Goal: Feedback & Contribution: Submit feedback/report problem

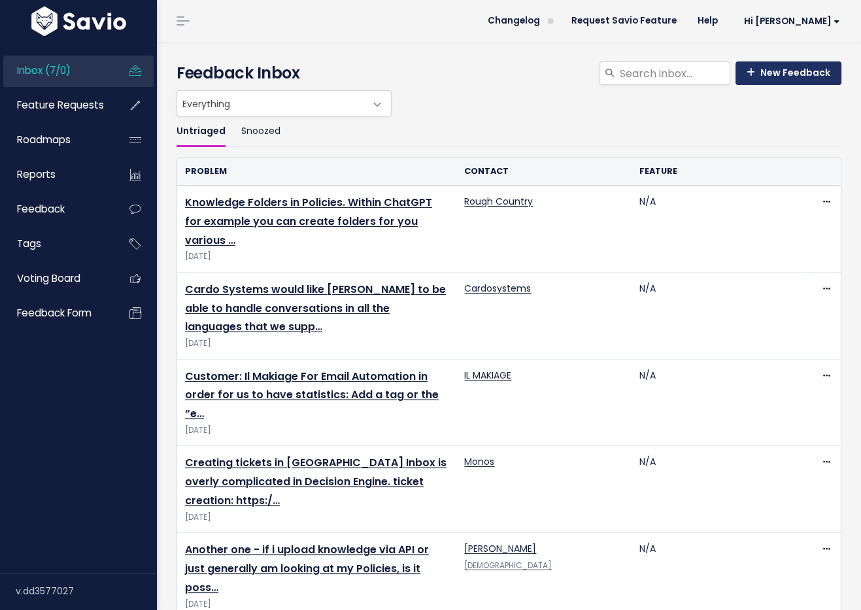
click at [768, 79] on link "New Feedback" at bounding box center [788, 73] width 106 height 24
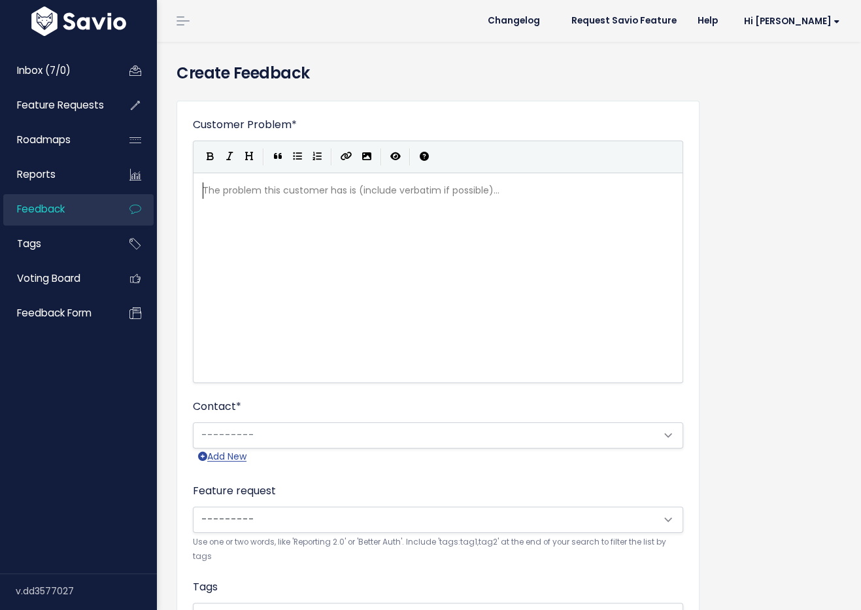
scroll to position [1, 0]
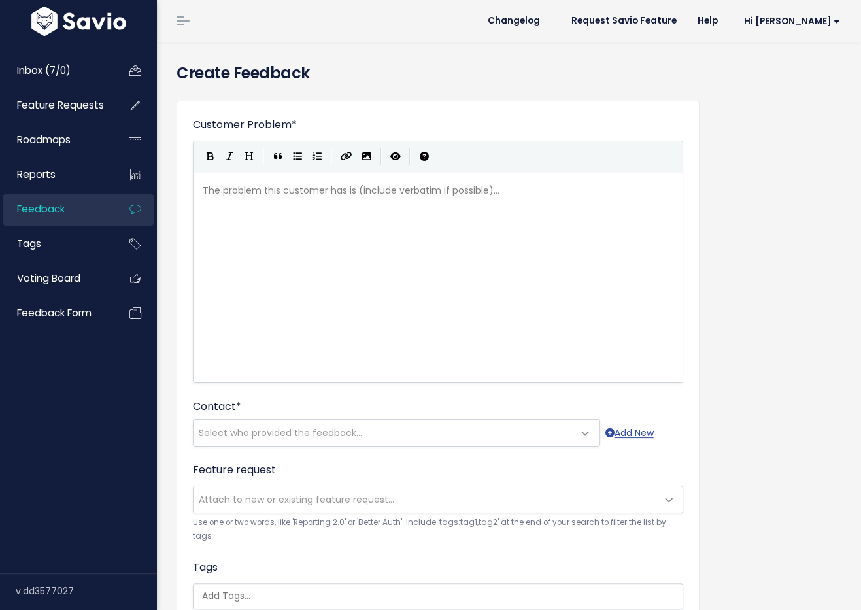
click at [372, 227] on div "The problem this customer has is (include verbatim if possible)... xxxxxxxxxx ​" at bounding box center [454, 294] width 508 height 229
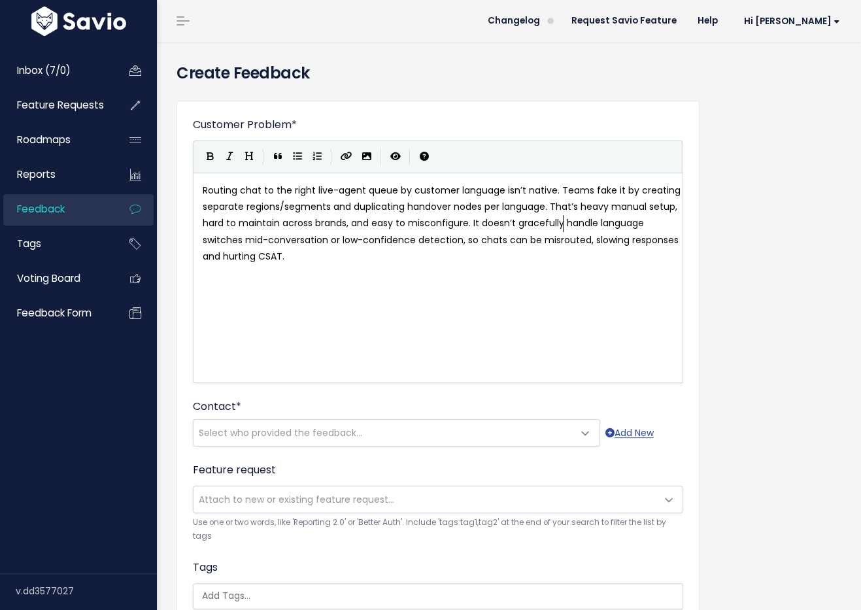
click at [563, 221] on span "Routing chat to the right live-agent queue by customer language isn’t native. T…" at bounding box center [443, 223] width 480 height 79
click at [553, 207] on span "Routing chat to the right live-agent queue by customer language isn’t native. T…" at bounding box center [443, 223] width 480 height 79
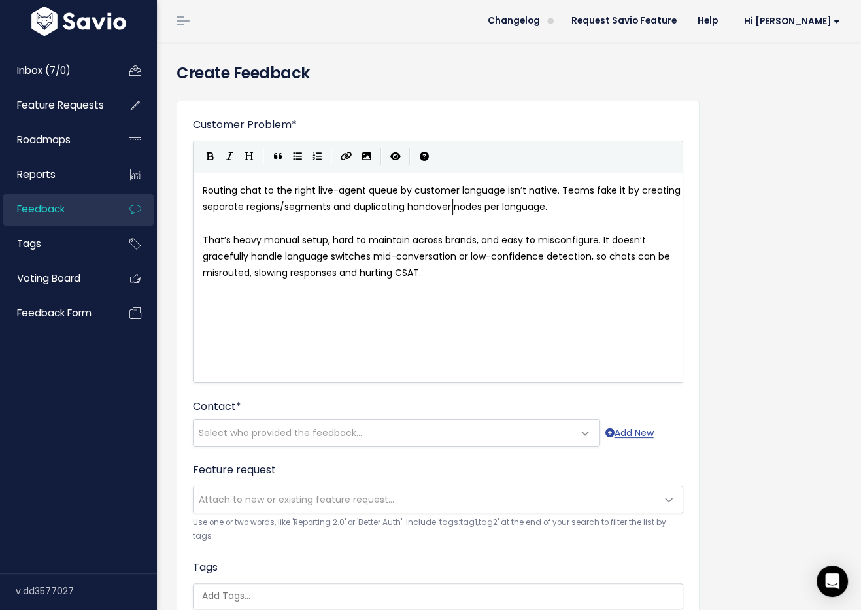
type textarea "s"
type textarea "nodes"
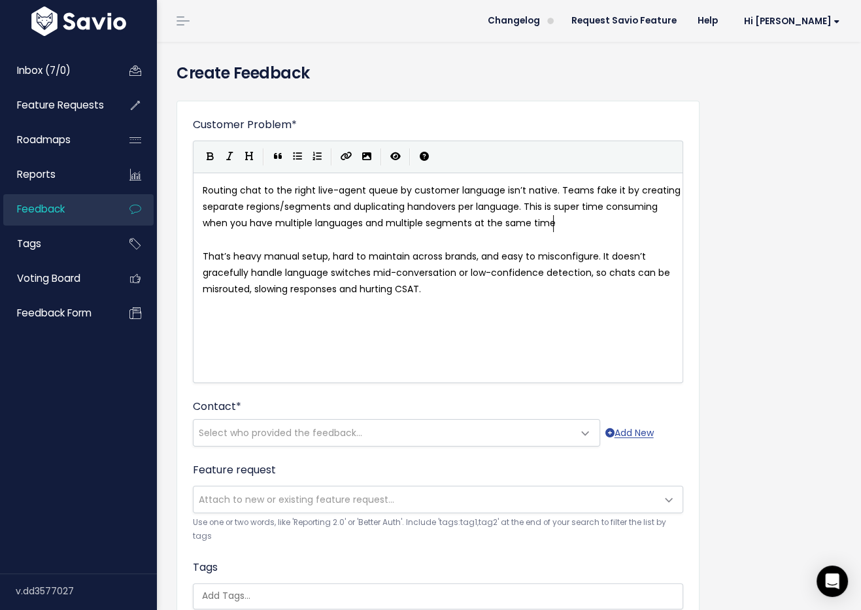
type textarea "This is super time consuming when you have multiple languages and multiple segm…"
click at [578, 327] on div "x Routing chat to the right live-agent queue by customer language isn’t native.…" at bounding box center [454, 294] width 508 height 229
click at [751, 313] on div "Customer Problem * Routing chat to the right live-agent queue by customer langu…" at bounding box center [509, 483] width 684 height 787
click at [568, 283] on pre "That’s heavy manual setup, hard to maintain across brands, and easy to misconfi…" at bounding box center [442, 273] width 484 height 50
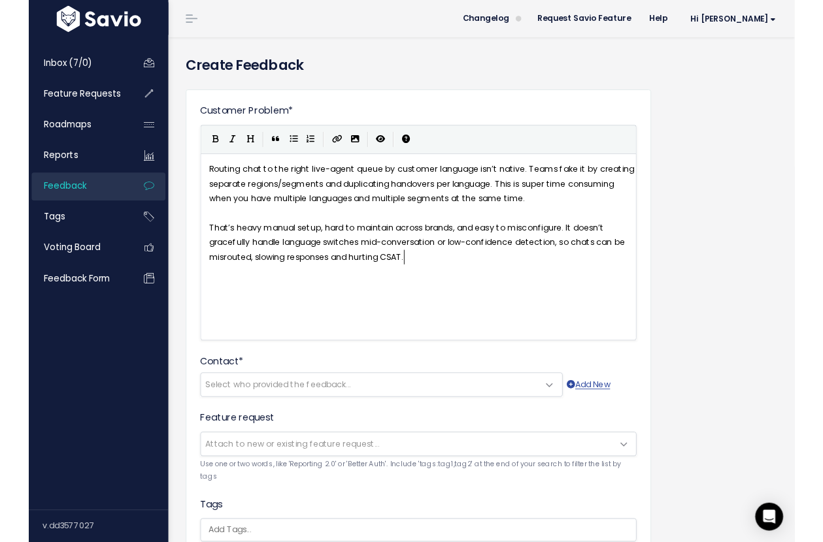
scroll to position [4, 0]
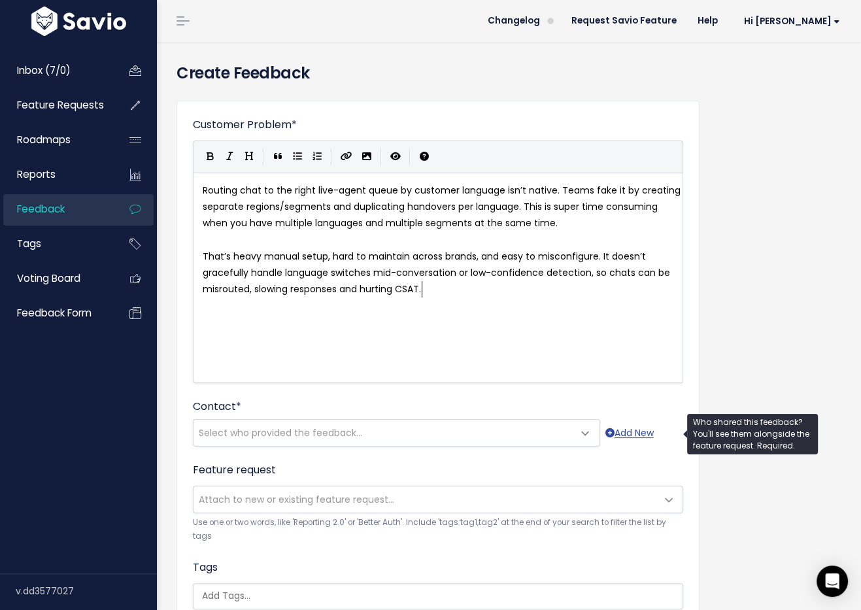
click at [376, 421] on span "Select who provided the feedback..." at bounding box center [383, 432] width 380 height 26
